Goal: Communication & Community: Answer question/provide support

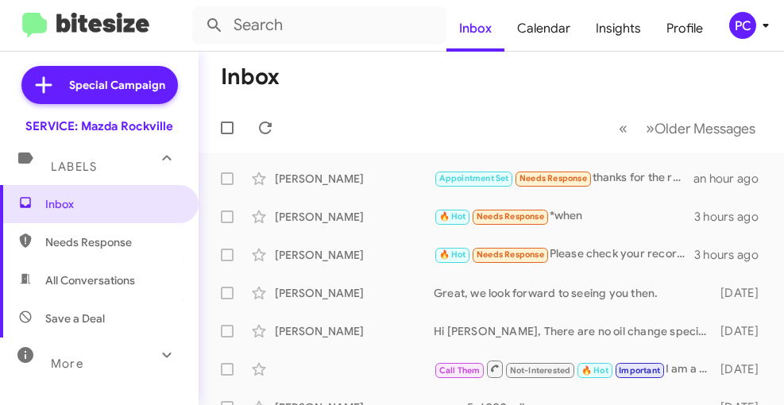
click at [332, 75] on mat-toolbar-row "Inbox" at bounding box center [491, 77] width 585 height 51
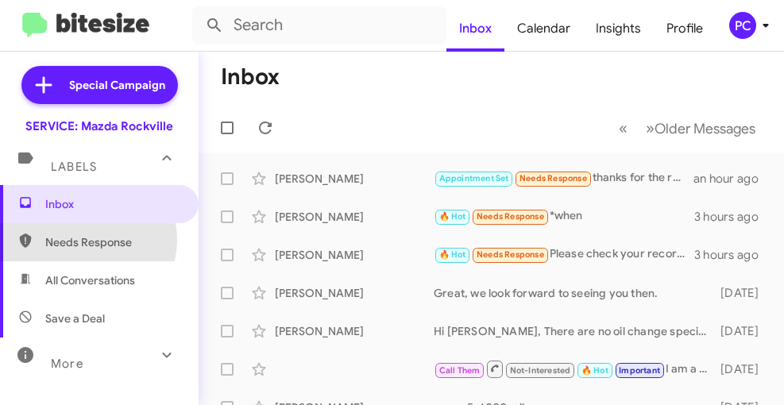
click at [85, 240] on span "Needs Response" at bounding box center [112, 242] width 135 height 16
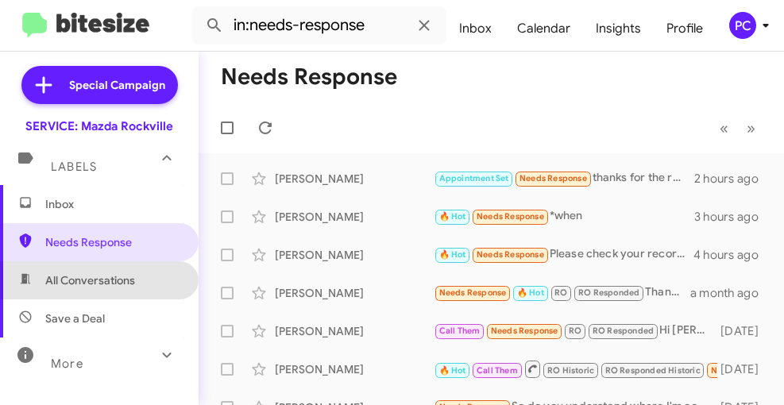
click at [102, 284] on span "All Conversations" at bounding box center [90, 280] width 90 height 16
type input "in:all-conversations"
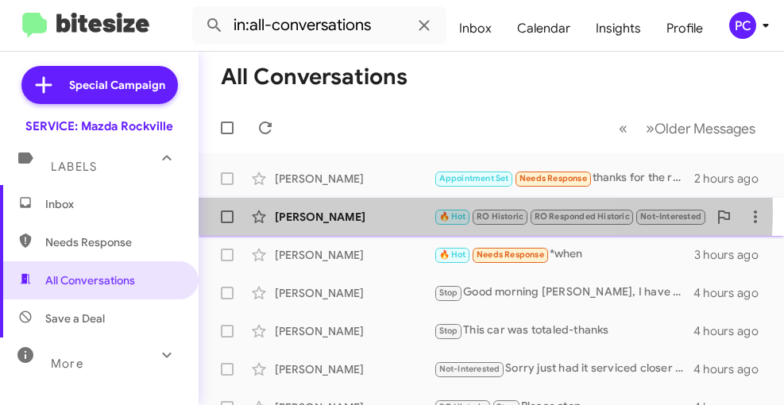
click at [392, 210] on div "Sergio Salles" at bounding box center [354, 217] width 159 height 16
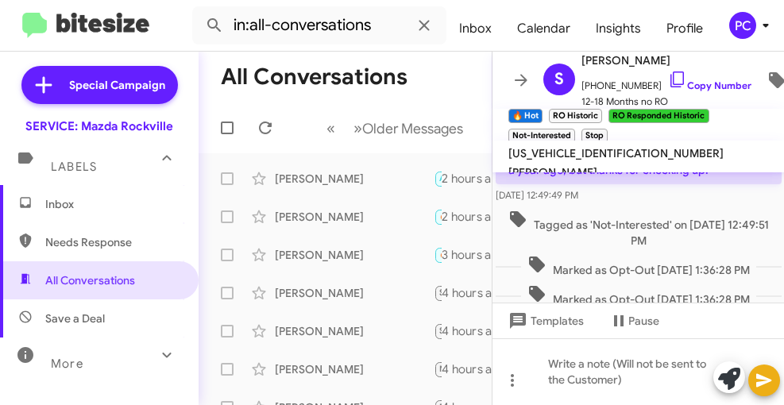
scroll to position [1009, 0]
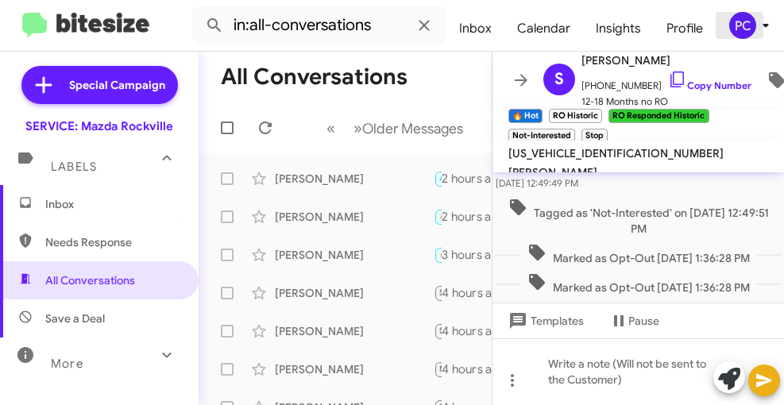
click at [739, 20] on div "PC" at bounding box center [742, 25] width 27 height 27
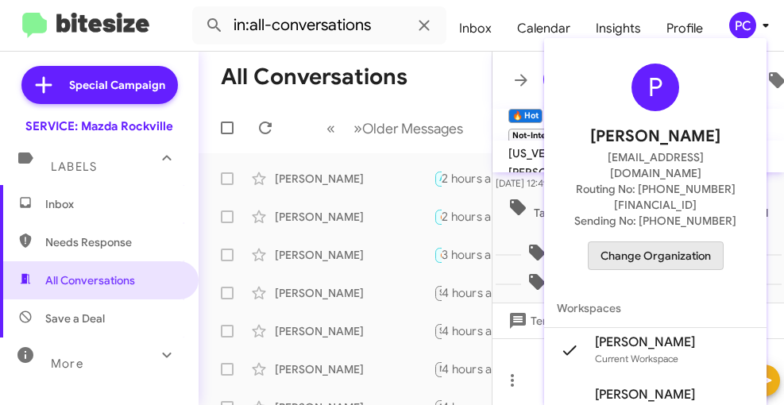
click at [652, 242] on span "Change Organization" at bounding box center [655, 255] width 110 height 27
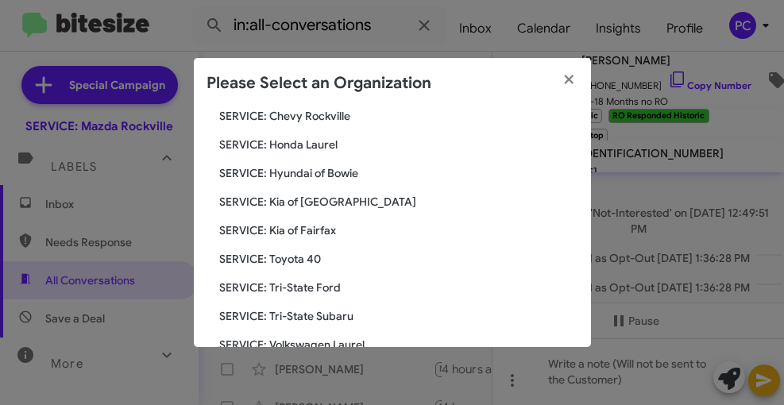
scroll to position [238, 0]
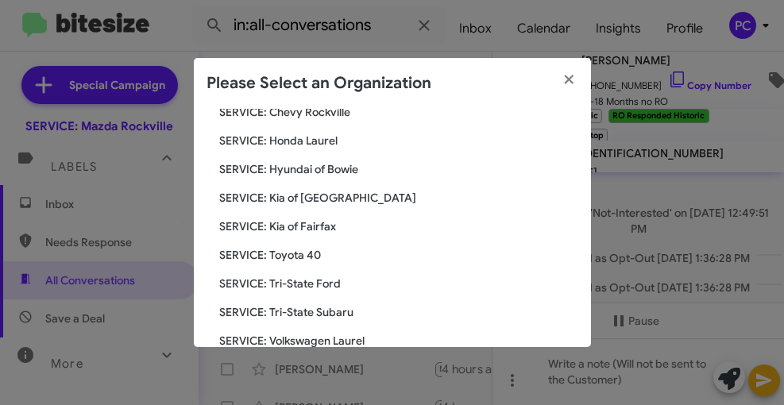
click at [288, 256] on span "SERVICE: Toyota 40" at bounding box center [398, 255] width 359 height 16
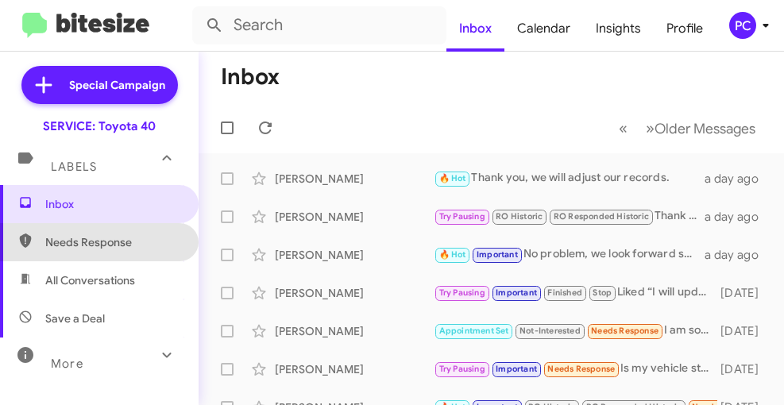
click at [119, 246] on span "Needs Response" at bounding box center [112, 242] width 135 height 16
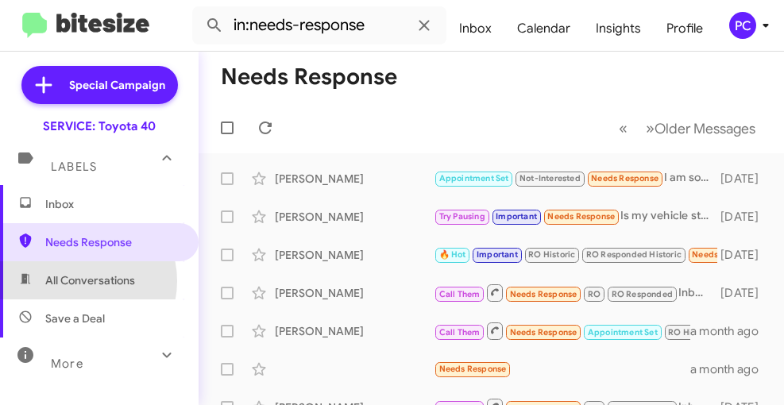
click at [80, 281] on span "All Conversations" at bounding box center [90, 280] width 90 height 16
type input "in:all-conversations"
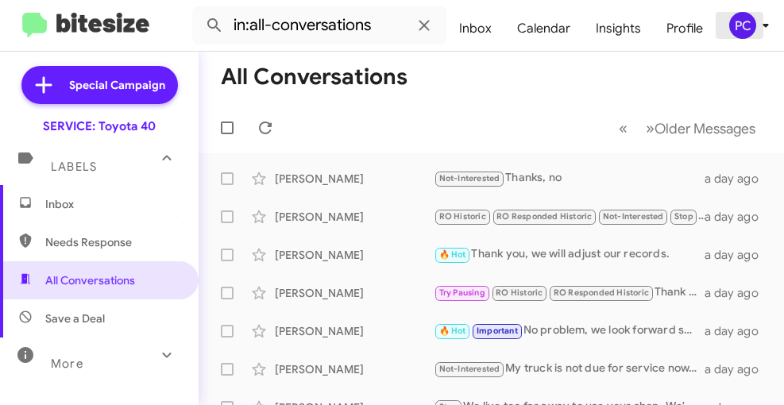
click at [741, 24] on div "PC" at bounding box center [742, 25] width 27 height 27
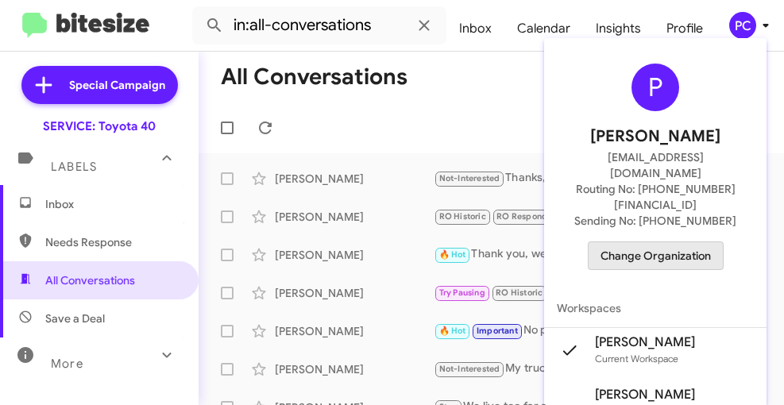
click at [660, 242] on span "Change Organization" at bounding box center [655, 255] width 110 height 27
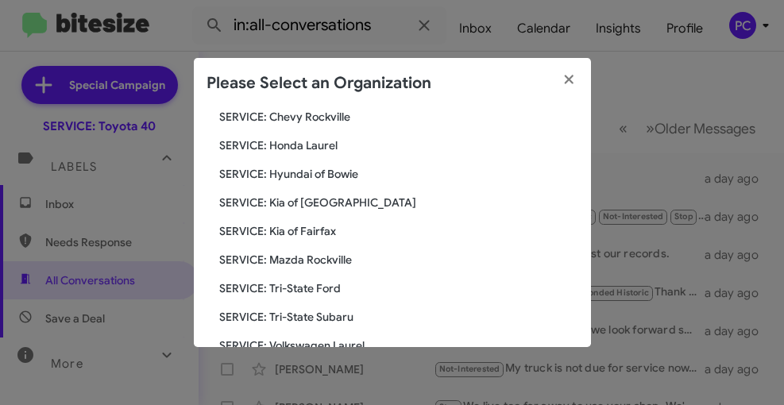
scroll to position [238, 0]
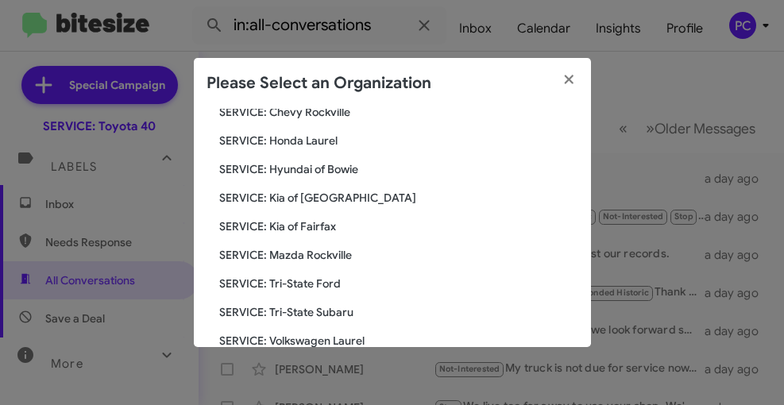
click at [296, 281] on span "SERVICE: Tri-State Ford" at bounding box center [398, 284] width 359 height 16
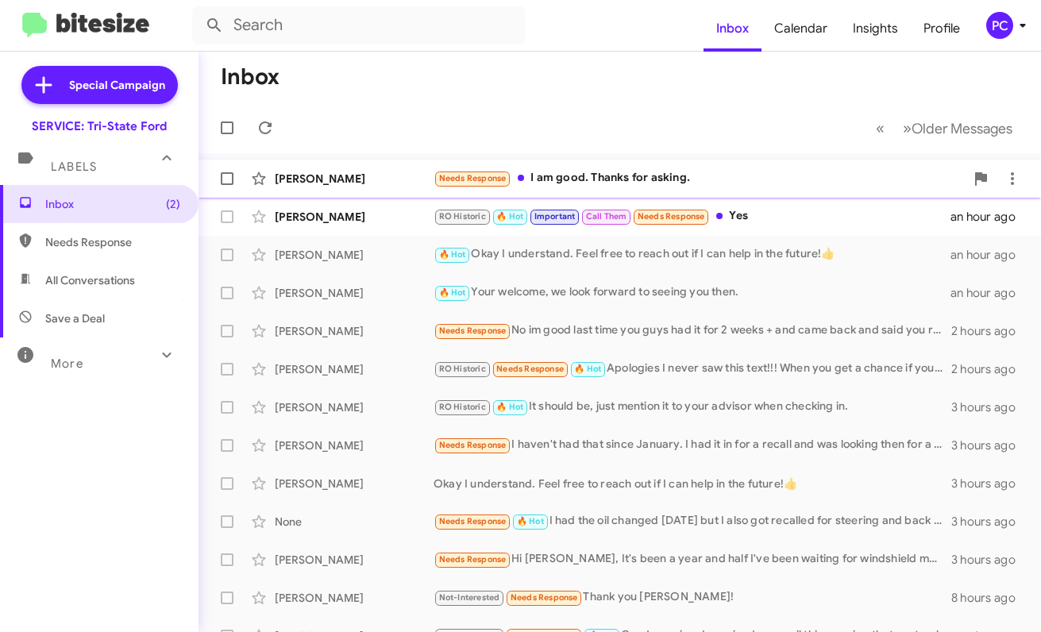
click at [384, 180] on div "[PERSON_NAME]" at bounding box center [354, 179] width 159 height 16
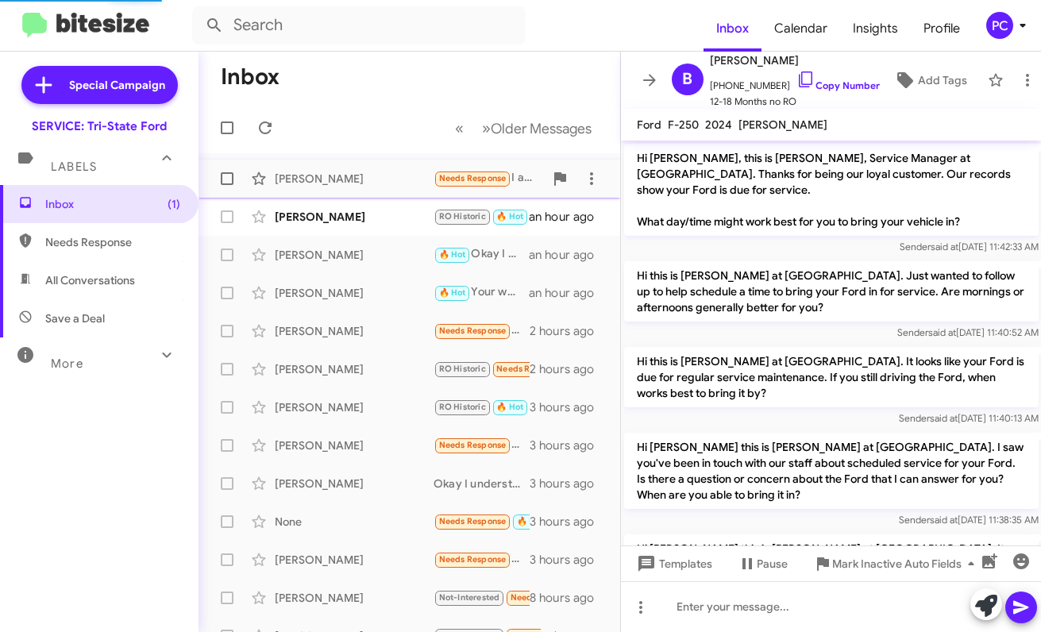
scroll to position [149, 0]
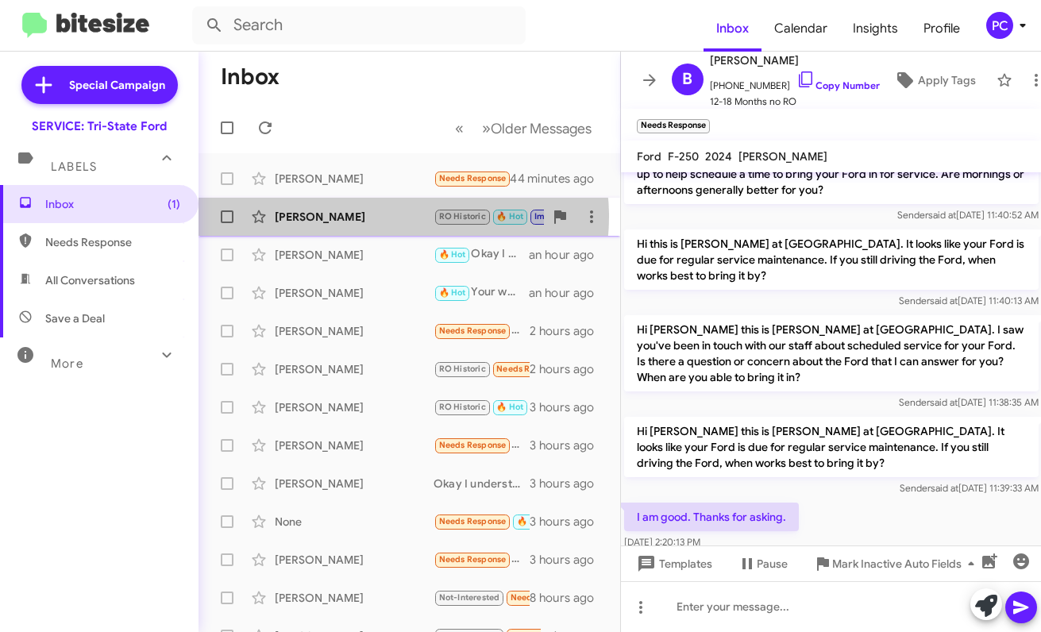
click at [402, 217] on div "Charlene Powels" at bounding box center [354, 217] width 159 height 16
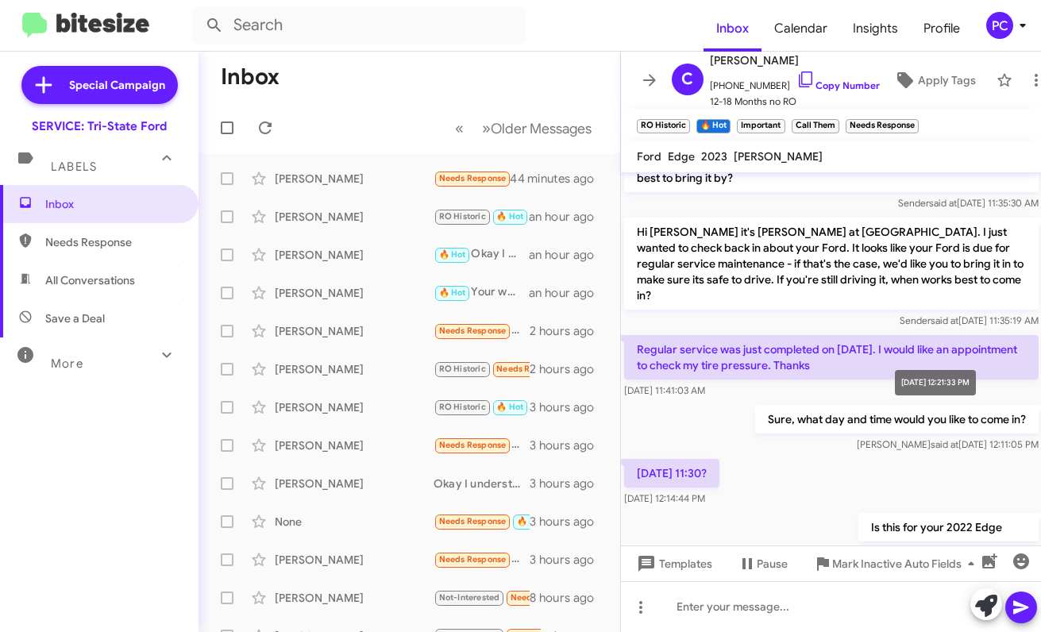
scroll to position [801, 0]
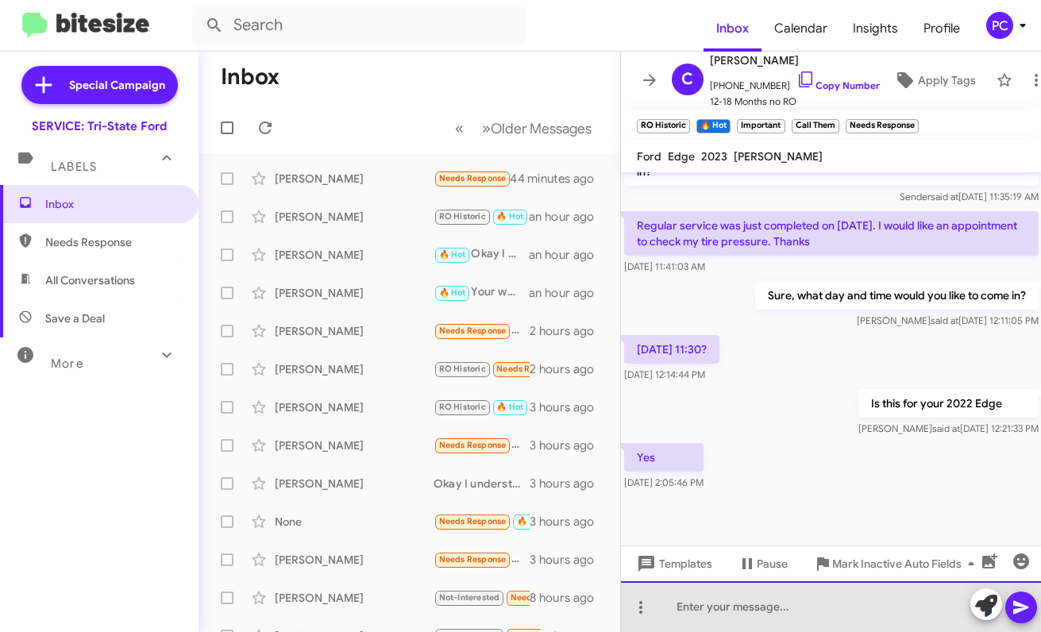
click at [667, 404] on div at bounding box center [831, 606] width 421 height 51
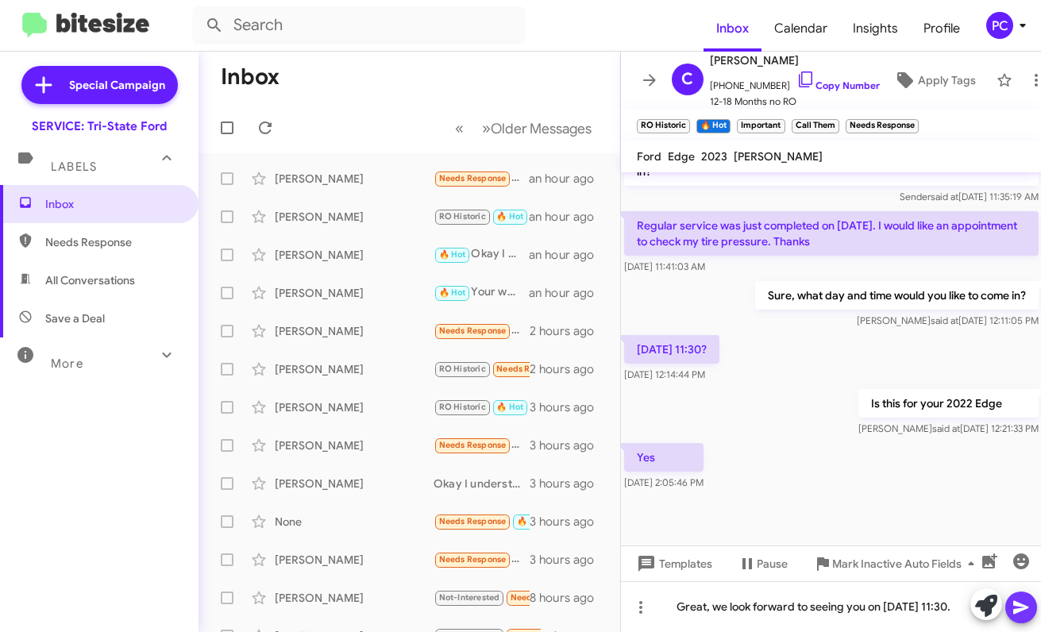
click at [783, 404] on icon at bounding box center [1021, 607] width 19 height 19
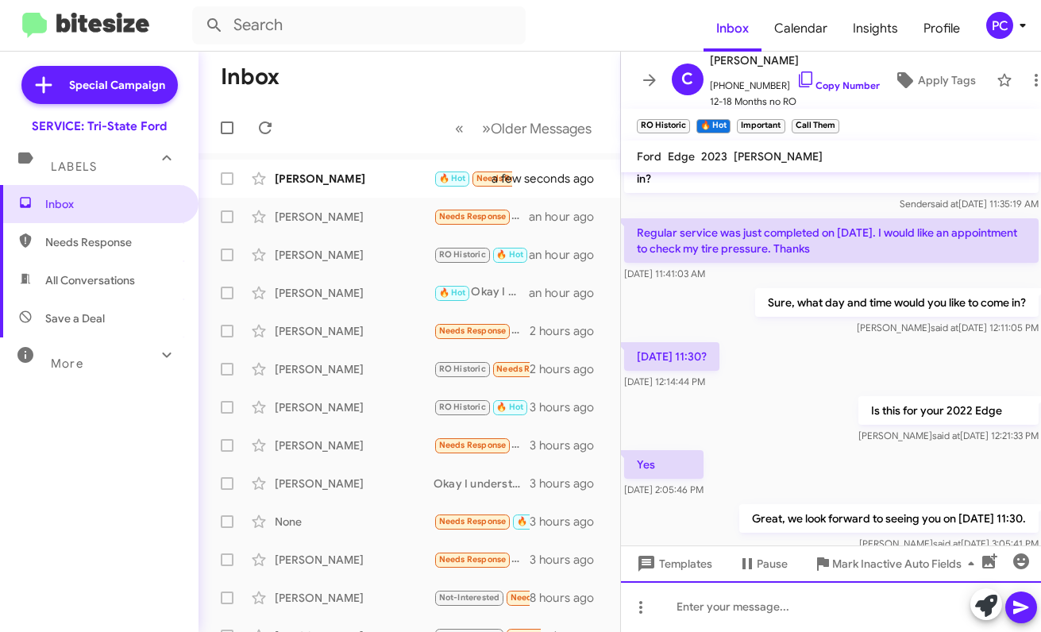
scroll to position [859, 0]
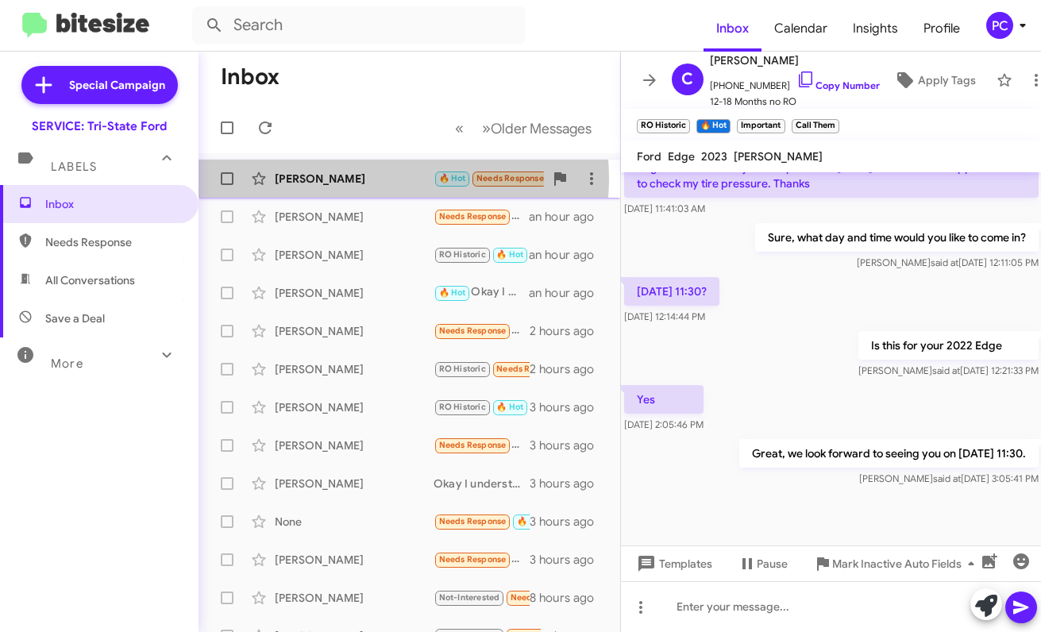
click at [385, 179] on div "Mary Mclaughlin" at bounding box center [354, 179] width 159 height 16
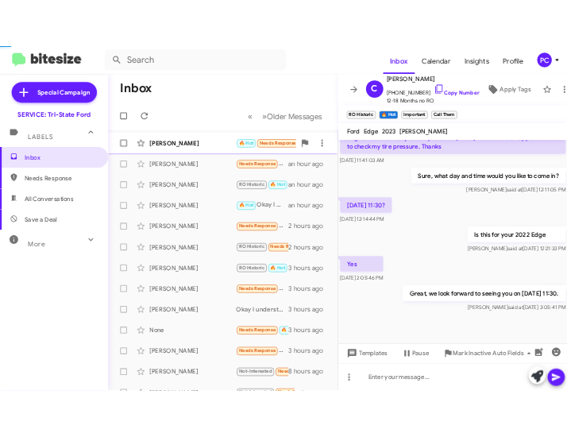
scroll to position [265, 0]
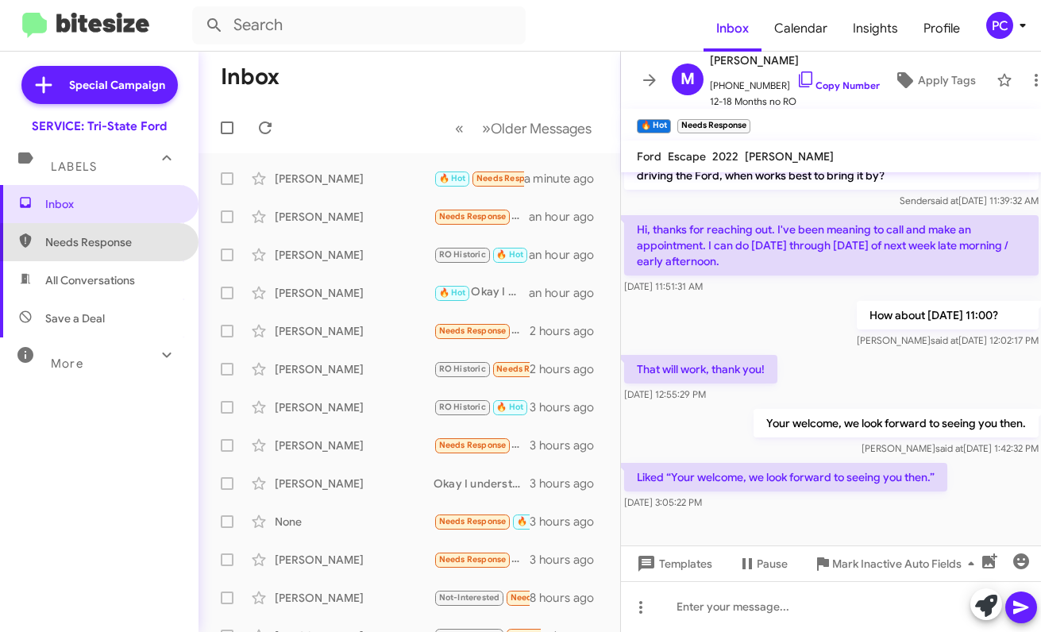
click at [112, 244] on span "Needs Response" at bounding box center [112, 242] width 135 height 16
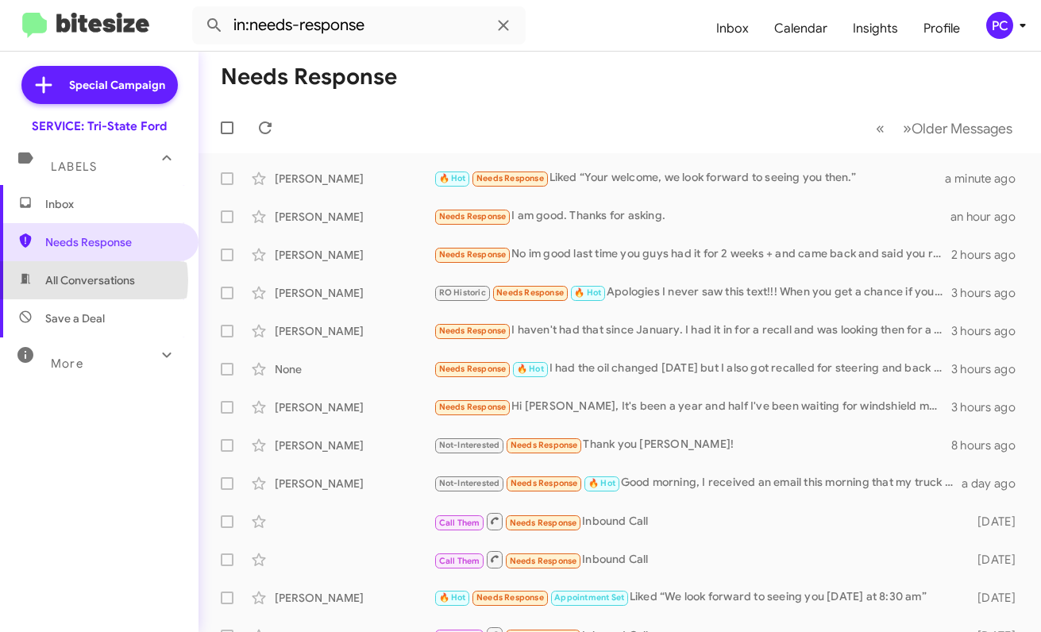
click at [76, 280] on span "All Conversations" at bounding box center [90, 280] width 90 height 16
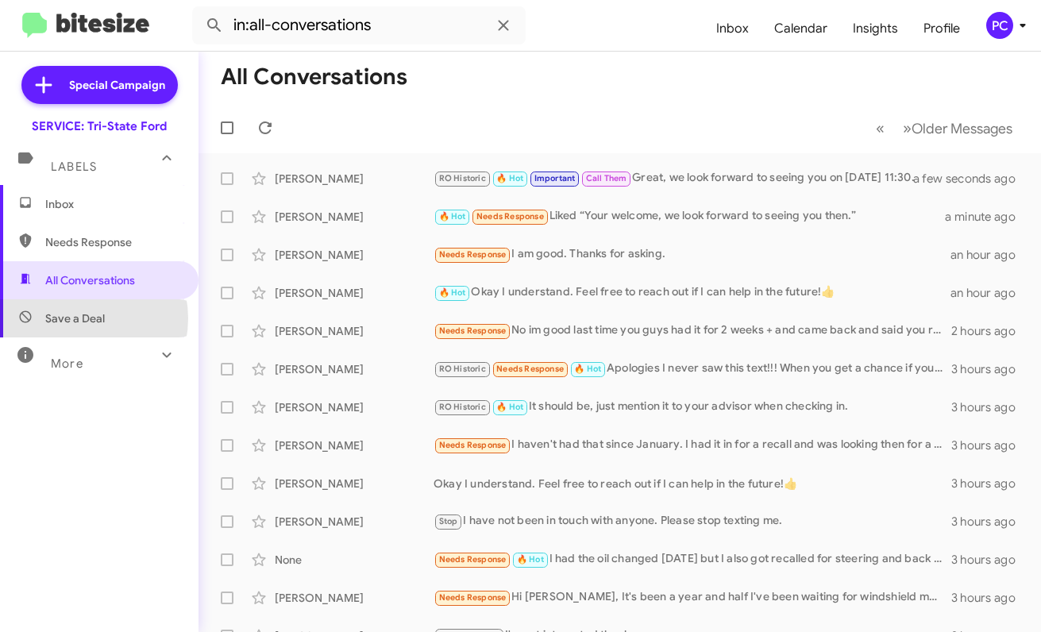
click at [74, 319] on span "Save a Deal" at bounding box center [75, 319] width 60 height 16
type input "in:not-interested"
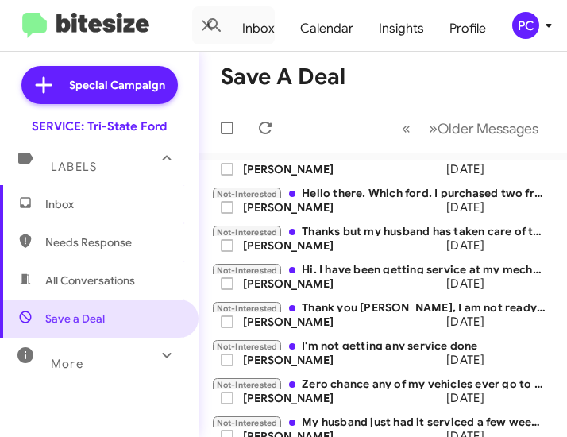
click at [71, 208] on span "Inbox" at bounding box center [112, 204] width 135 height 16
